Goal: Transaction & Acquisition: Book appointment/travel/reservation

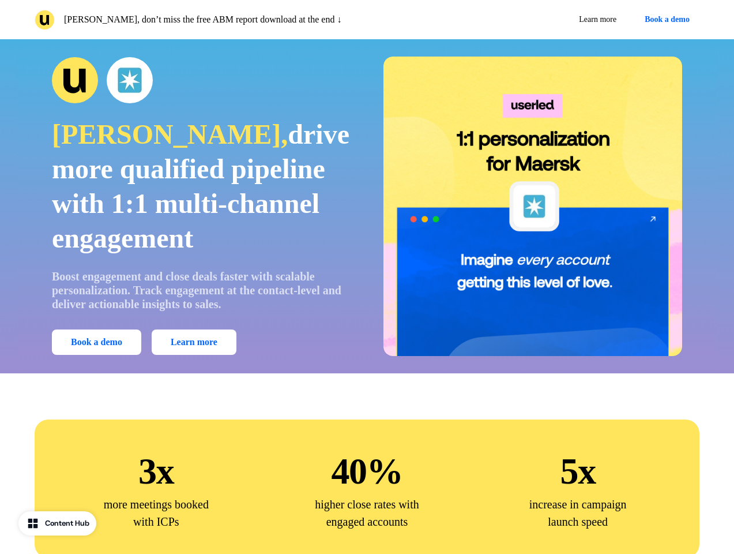
click at [367, 20] on div "[PERSON_NAME], don’t miss the free ABM report download at the end ↓ Learn more …" at bounding box center [367, 19] width 734 height 39
click at [198, 20] on p "[PERSON_NAME], don’t miss the free ABM report download at the end ↓" at bounding box center [202, 20] width 277 height 14
click at [536, 20] on div "Learn more Book a demo" at bounding box center [536, 19] width 328 height 21
click at [665, 20] on button "Book a demo" at bounding box center [667, 19] width 65 height 21
click at [367, 206] on div "[PERSON_NAME], drive more qualified pipeline with 1:1 multi-channel engagement …" at bounding box center [367, 206] width 700 height 299
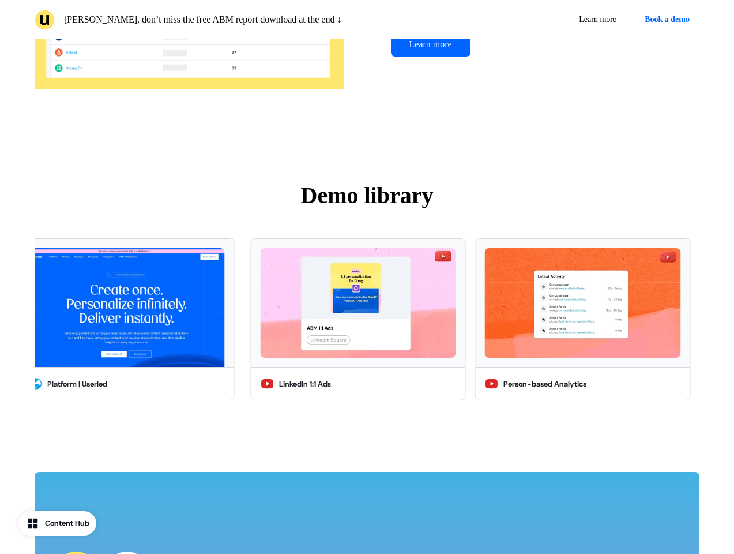
scroll to position [2617, 0]
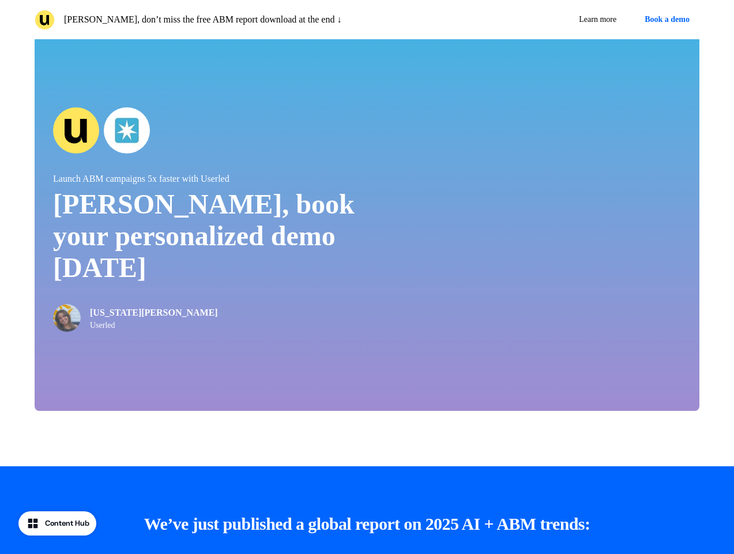
click at [99, 342] on div "Launch ABM campaigns 5x faster with Userled [PERSON_NAME], book your personaliz…" at bounding box center [367, 219] width 665 height 383
